Goal: Information Seeking & Learning: Check status

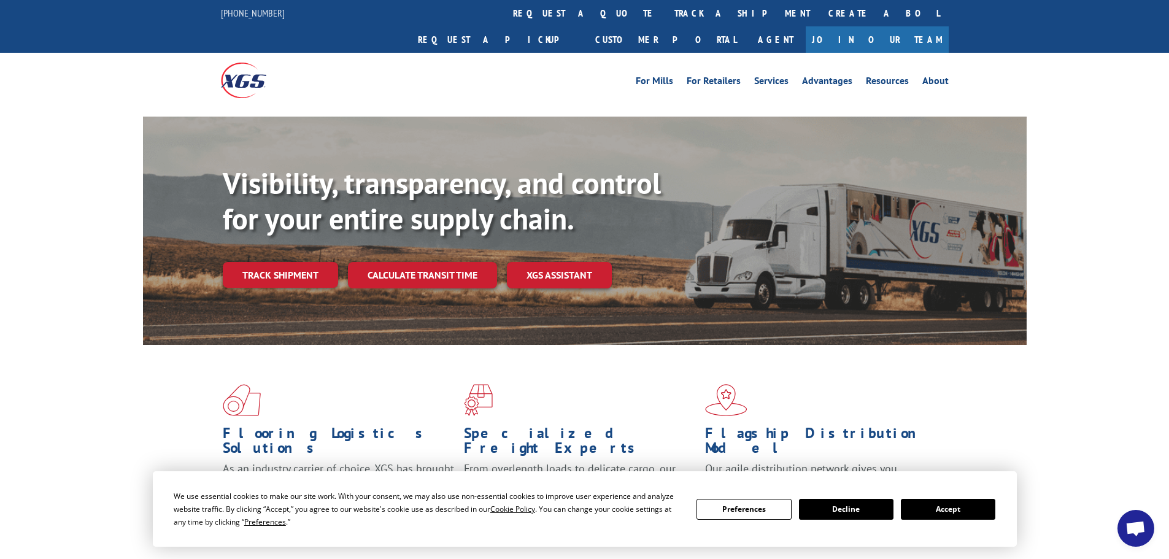
click at [943, 509] on button "Accept" at bounding box center [948, 509] width 95 height 21
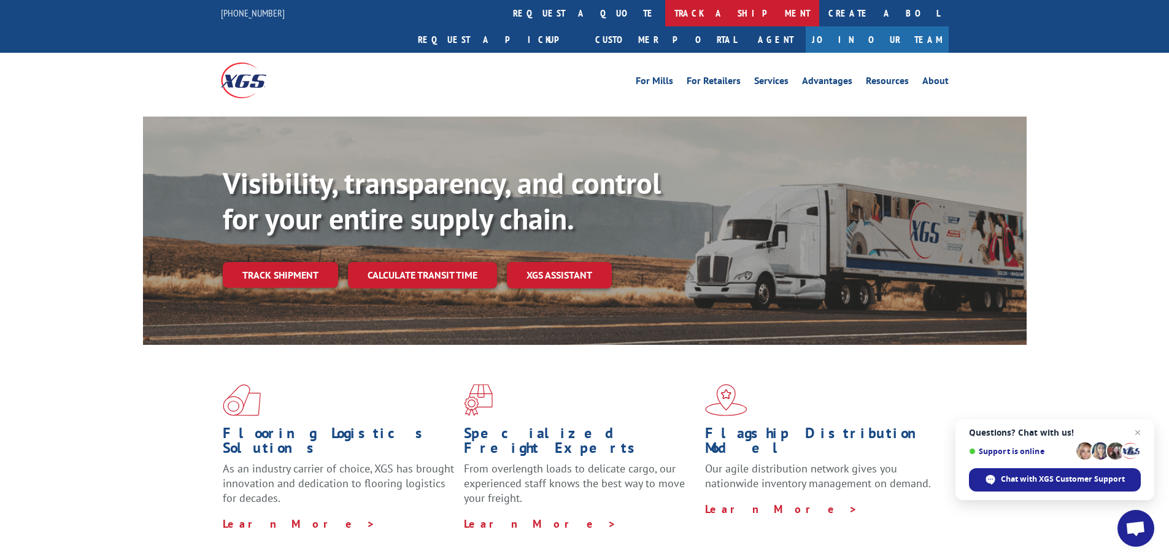
click at [665, 12] on link "track a shipment" at bounding box center [742, 13] width 154 height 26
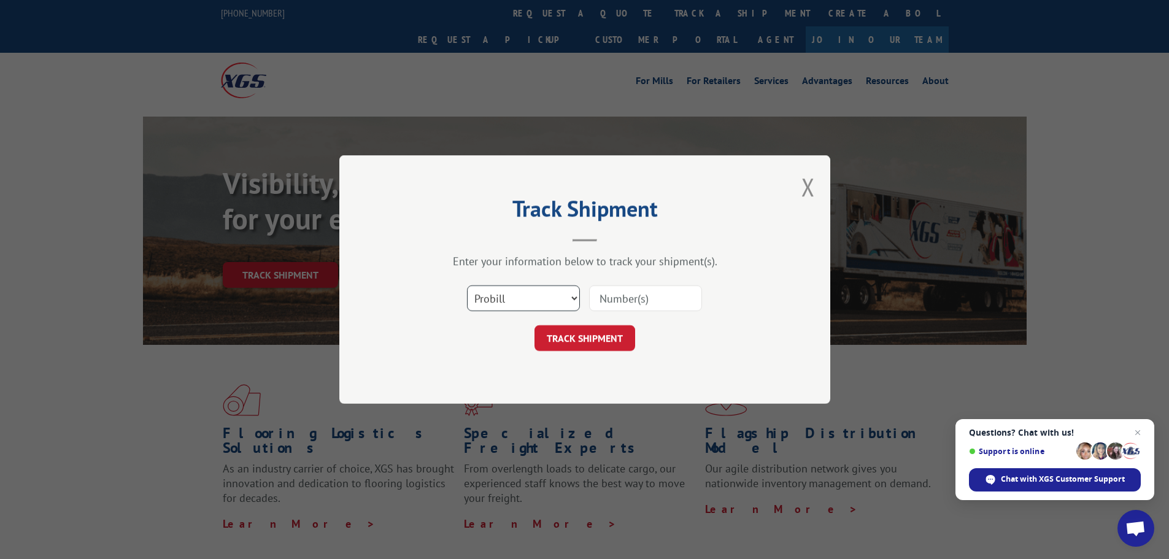
click at [571, 298] on select "Select category... Probill BOL PO" at bounding box center [523, 298] width 113 height 26
select select "bol"
click at [467, 285] on select "Select category... Probill BOL PO" at bounding box center [523, 298] width 113 height 26
click at [594, 299] on input at bounding box center [645, 298] width 113 height 26
paste input "5609144"
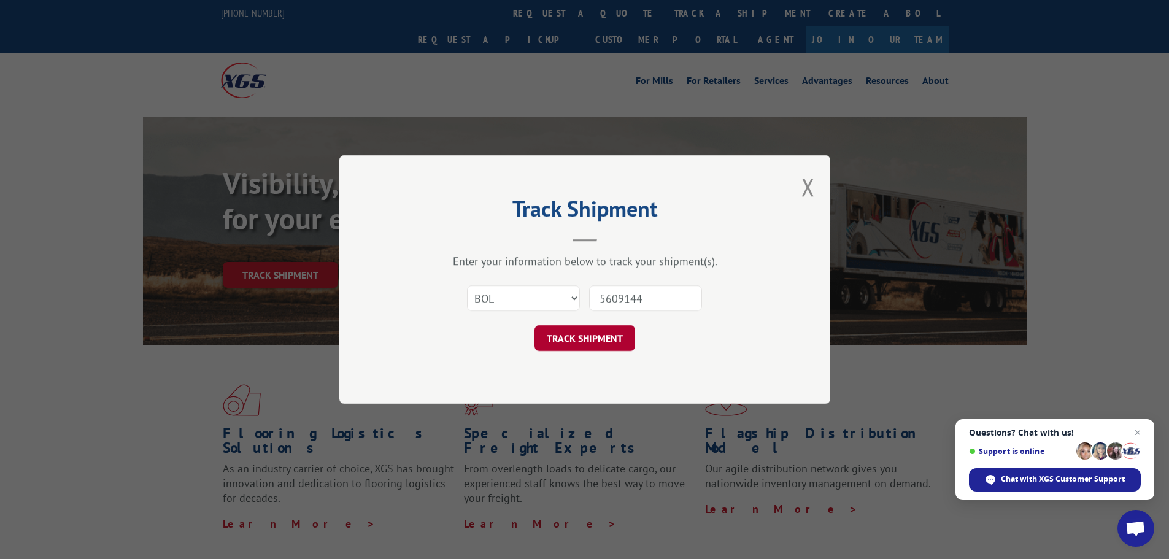
type input "5609144"
click at [587, 337] on button "TRACK SHIPMENT" at bounding box center [585, 338] width 101 height 26
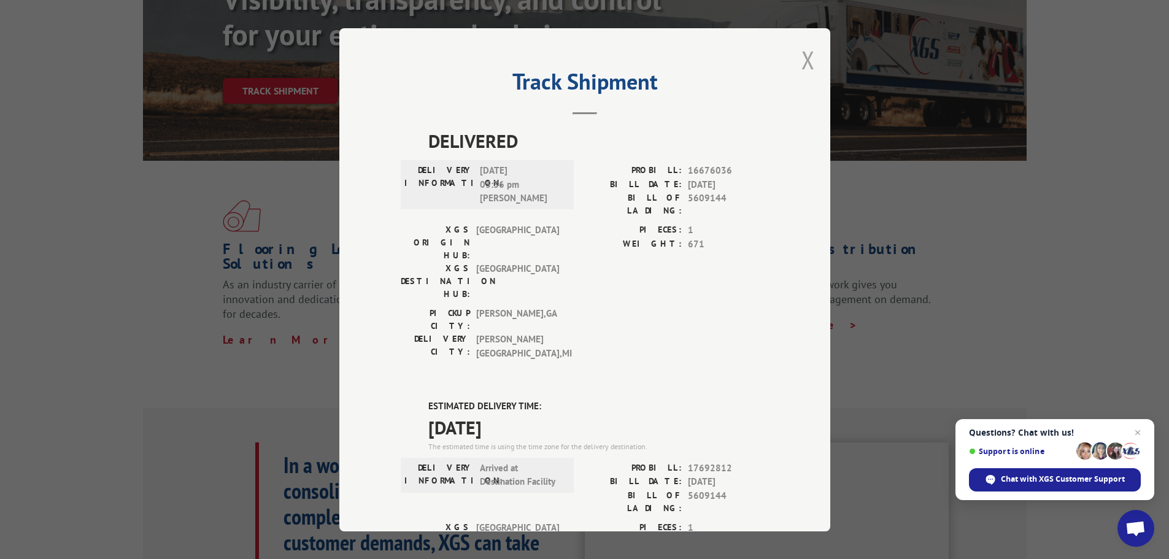
click at [803, 57] on button "Close modal" at bounding box center [808, 60] width 14 height 33
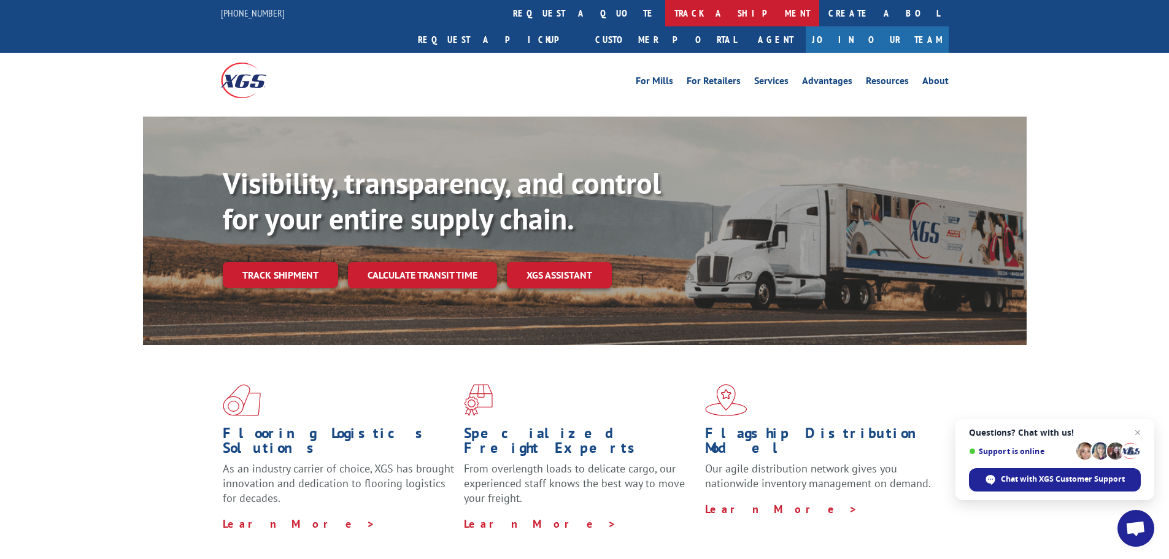
click at [665, 17] on link "track a shipment" at bounding box center [742, 13] width 154 height 26
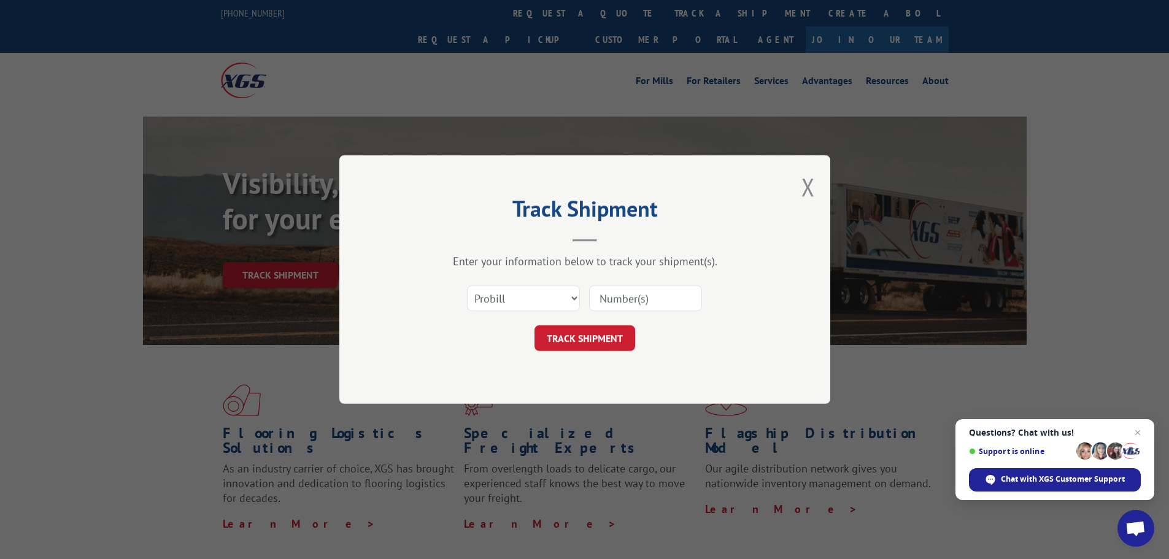
paste input "17639793"
type input "17639793"
click at [582, 343] on button "TRACK SHIPMENT" at bounding box center [585, 338] width 101 height 26
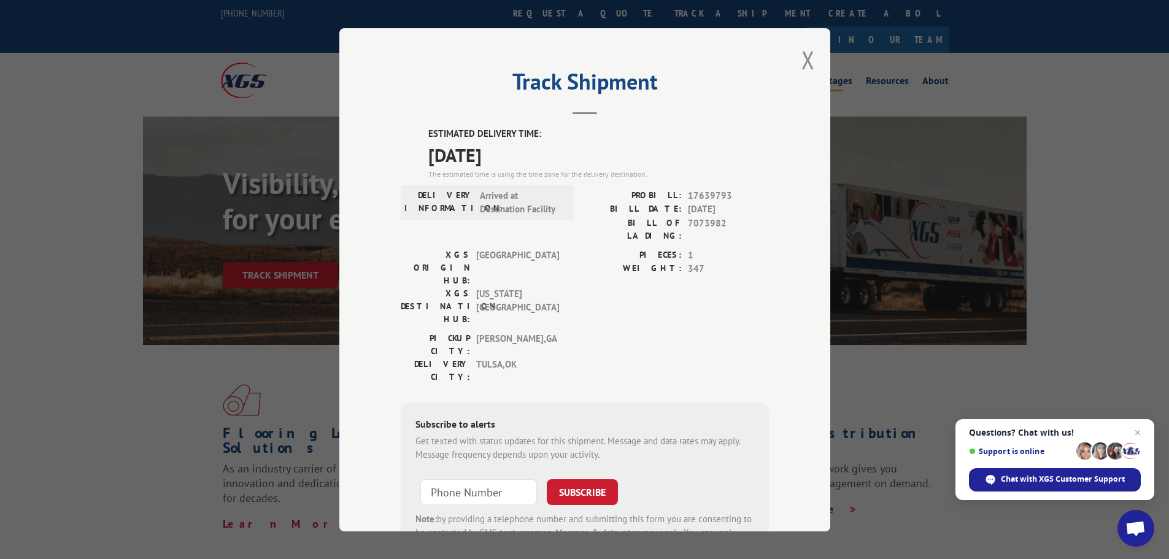
click at [801, 56] on button "Close modal" at bounding box center [808, 60] width 14 height 33
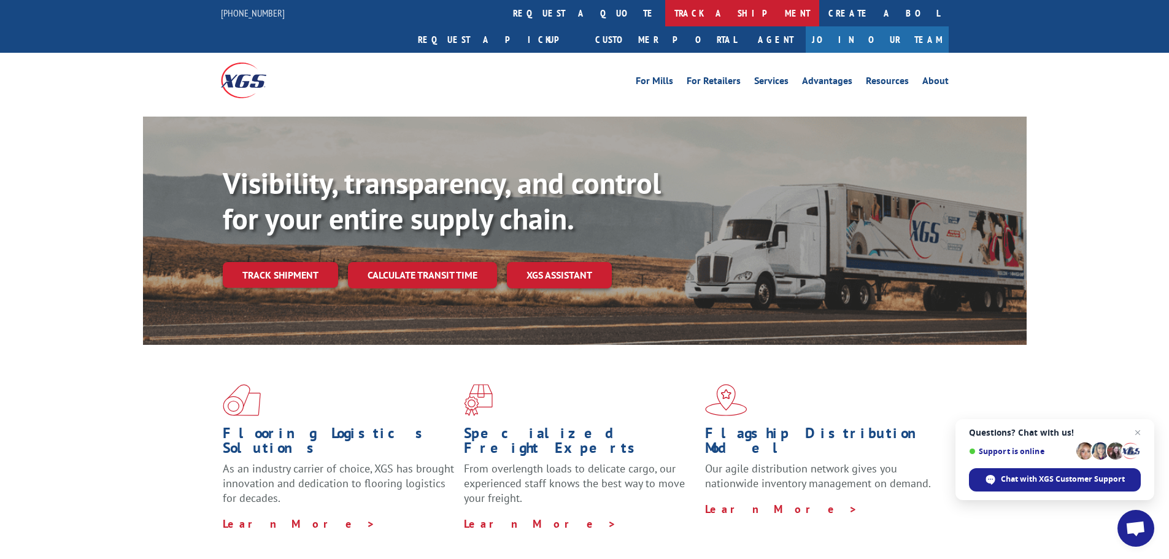
click at [665, 10] on link "track a shipment" at bounding box center [742, 13] width 154 height 26
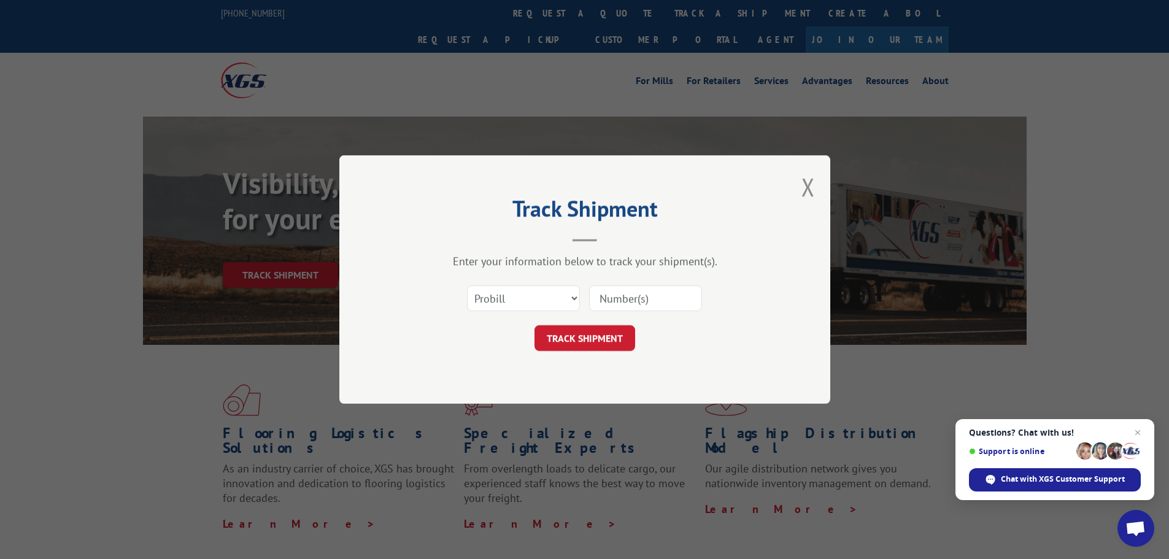
paste input "17480867"
type input "17480867"
click at [584, 337] on button "TRACK SHIPMENT" at bounding box center [585, 338] width 101 height 26
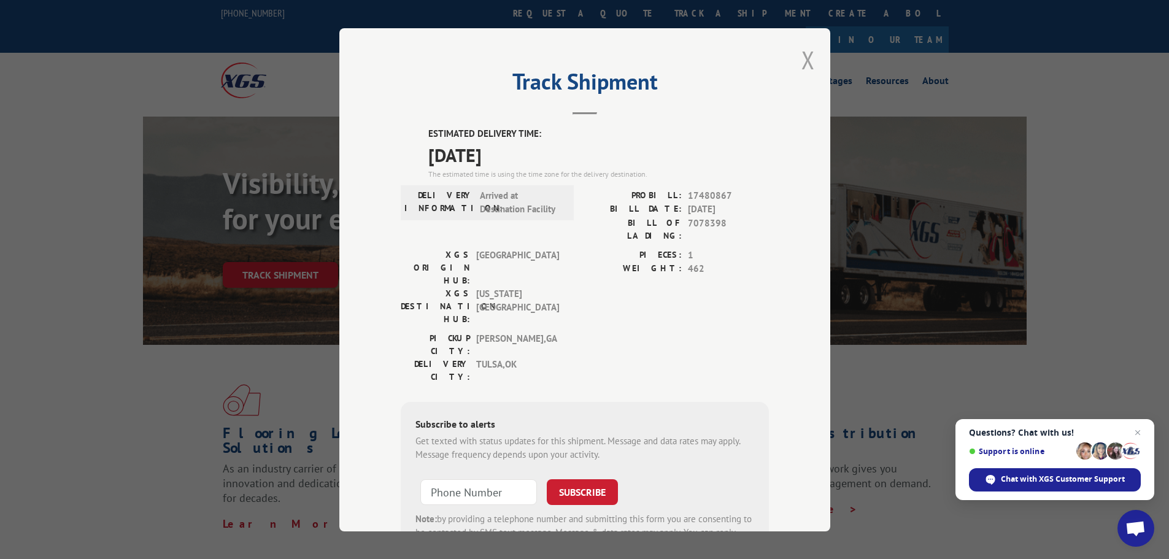
click at [804, 59] on button "Close modal" at bounding box center [808, 60] width 14 height 33
